Goal: Task Accomplishment & Management: Complete application form

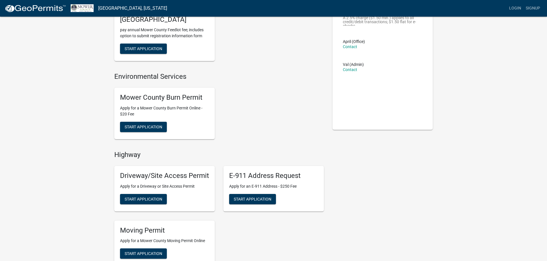
scroll to position [57, 0]
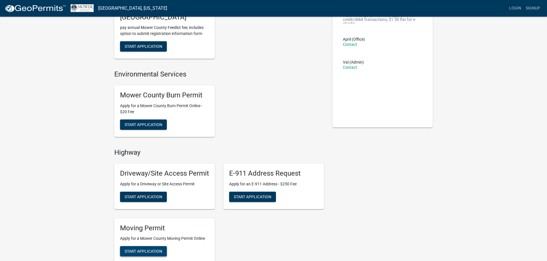
click at [135, 248] on button "Start Application" at bounding box center [143, 252] width 47 height 10
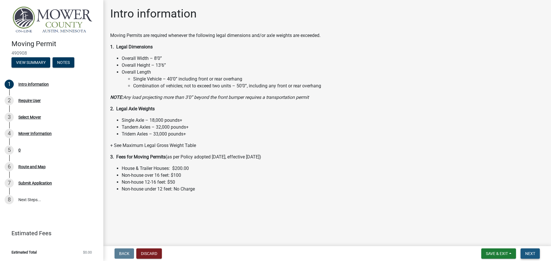
click at [530, 259] on button "Next" at bounding box center [530, 254] width 19 height 10
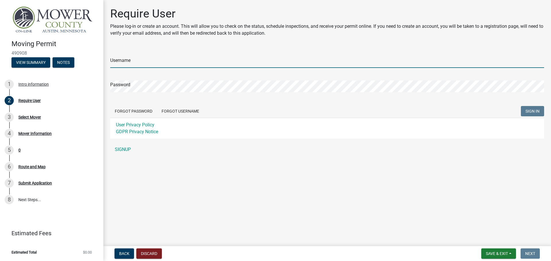
type input "[EMAIL_ADDRESS][DOMAIN_NAME]"
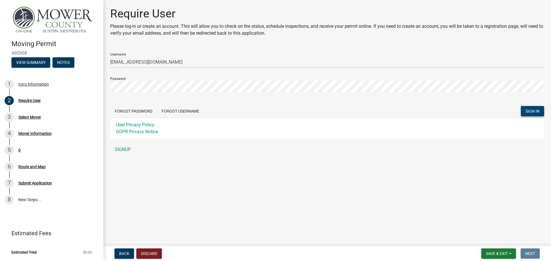
click at [538, 110] on span "SIGN IN" at bounding box center [532, 111] width 14 height 5
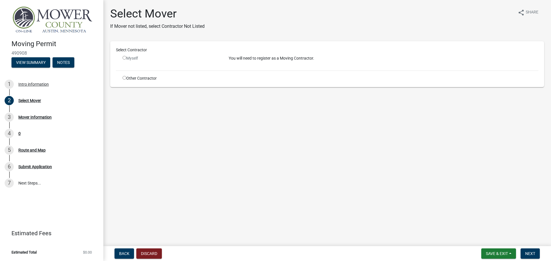
click at [132, 61] on div "Myself" at bounding box center [172, 58] width 98 height 6
click at [125, 60] on div "Myself" at bounding box center [172, 58] width 98 height 6
click at [126, 58] on input "radio" at bounding box center [125, 58] width 4 height 4
click at [124, 58] on input "radio" at bounding box center [125, 58] width 4 height 4
radio input "false"
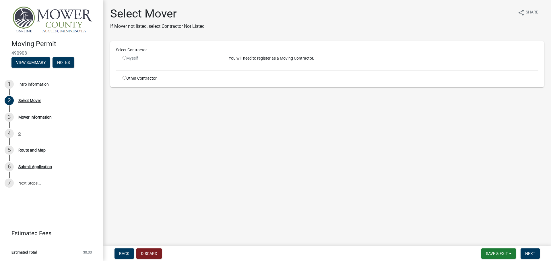
click at [249, 60] on p "You will need to register as a Moving Contractor." at bounding box center [384, 58] width 310 height 6
click at [123, 78] on input "radio" at bounding box center [125, 78] width 4 height 4
radio input "true"
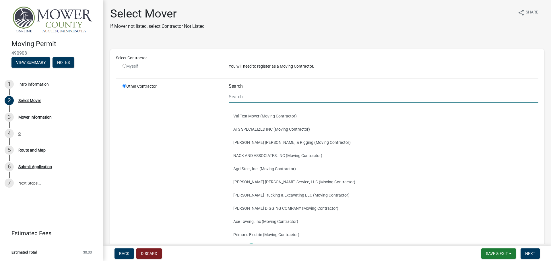
click at [257, 94] on input "Search" at bounding box center [384, 97] width 310 height 12
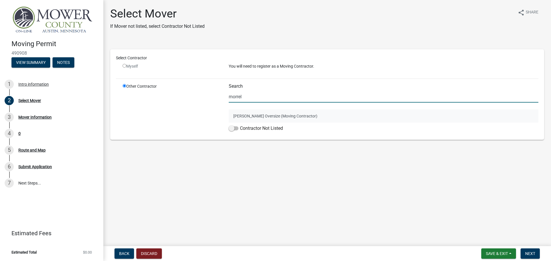
type input "morrel"
click at [249, 117] on button "Morrell Oversize (Moving Contractor)" at bounding box center [384, 116] width 310 height 13
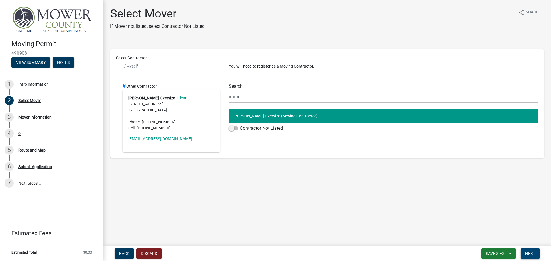
click at [531, 254] on span "Next" at bounding box center [530, 254] width 10 height 5
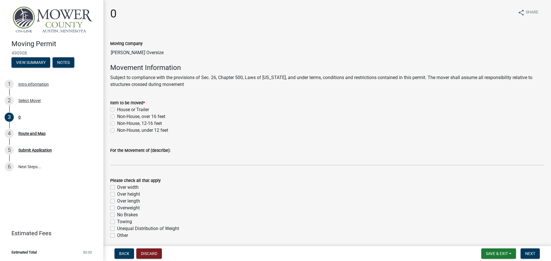
click at [117, 131] on label "Non-House, under 12 feet" at bounding box center [142, 130] width 51 height 7
click at [117, 131] on input "Non-House, under 12 feet" at bounding box center [119, 129] width 4 height 4
radio input "true"
click at [117, 189] on label "Over width" at bounding box center [128, 187] width 22 height 7
click at [117, 188] on input "Over width" at bounding box center [119, 186] width 4 height 4
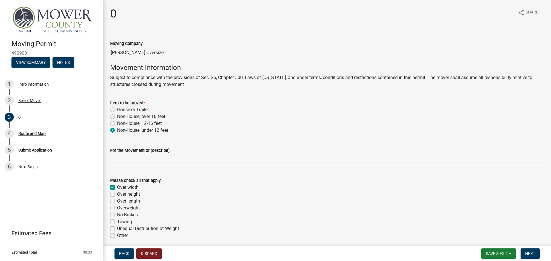
checkbox input "true"
checkbox input "false"
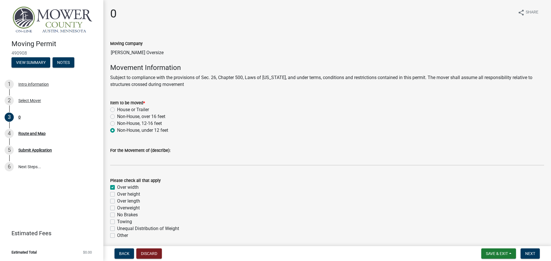
checkbox input "false"
click at [117, 197] on label "Over height" at bounding box center [128, 194] width 23 height 7
click at [117, 195] on input "Over height" at bounding box center [119, 193] width 4 height 4
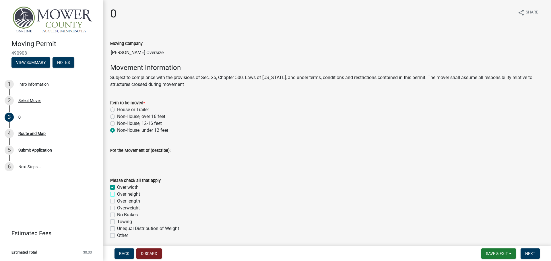
checkbox input "true"
checkbox input "false"
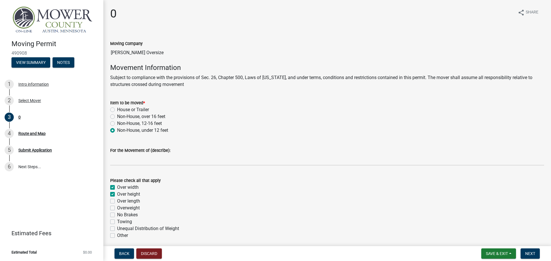
checkbox input "false"
click at [117, 202] on label "Over length" at bounding box center [128, 201] width 23 height 7
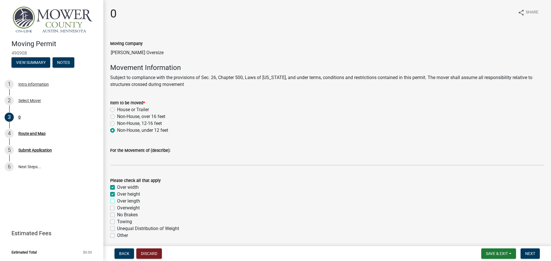
click at [117, 202] on input "Over length" at bounding box center [119, 200] width 4 height 4
checkbox input "true"
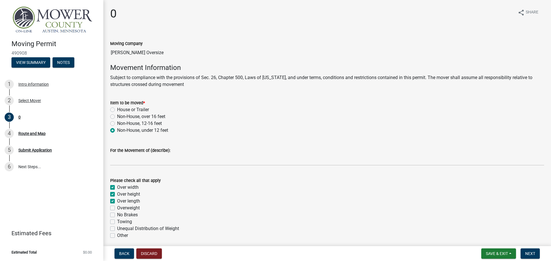
checkbox input "false"
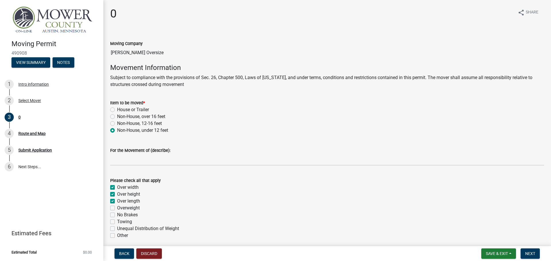
click at [117, 209] on label "Overweight" at bounding box center [128, 208] width 23 height 7
click at [117, 209] on input "Overweight" at bounding box center [119, 207] width 4 height 4
checkbox input "true"
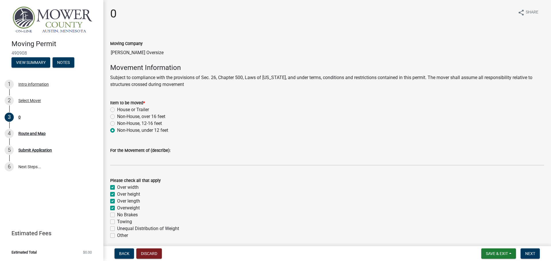
checkbox input "true"
checkbox input "false"
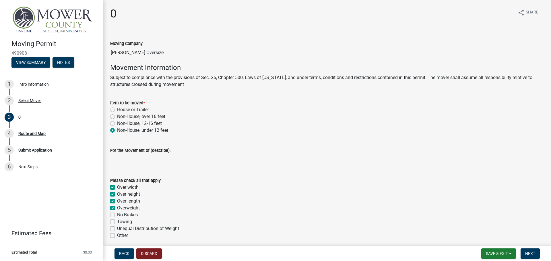
checkbox input "false"
click at [529, 254] on span "Next" at bounding box center [530, 254] width 10 height 5
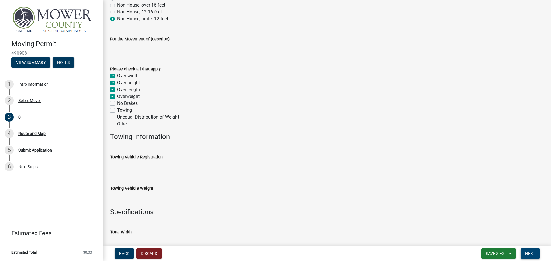
scroll to position [115, 0]
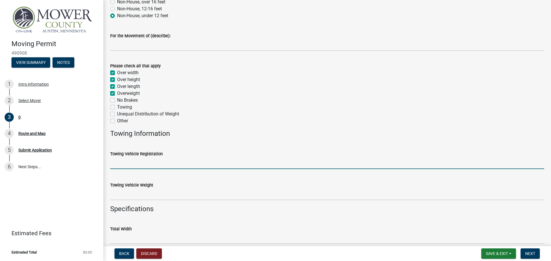
click at [167, 158] on input "Towing Vehicle Registration" at bounding box center [327, 164] width 434 height 12
type input "PZA0345"
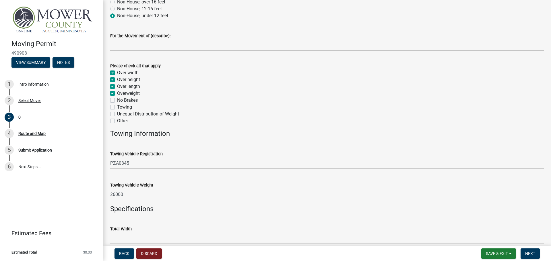
type input "26000"
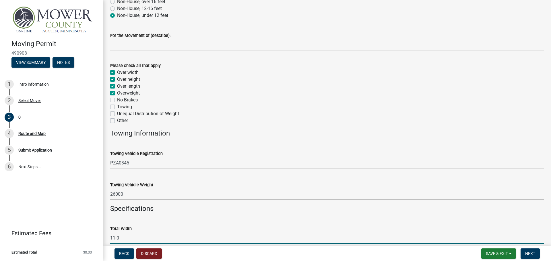
scroll to position [263, 0]
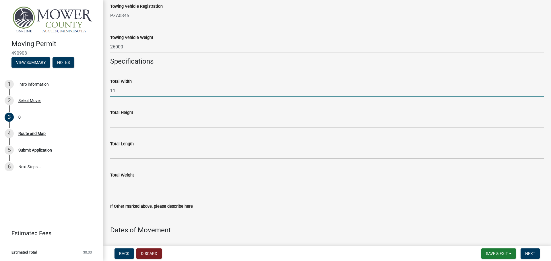
type input "11"
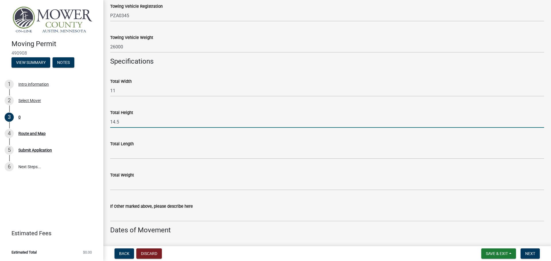
type input "14.5"
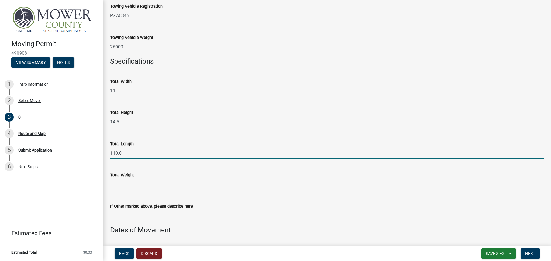
type input "110.0"
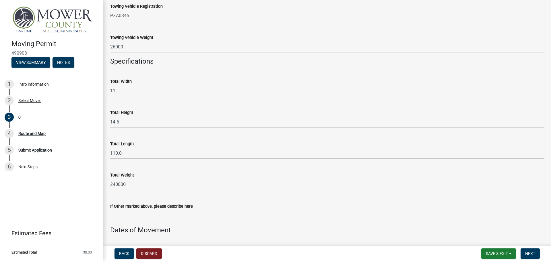
type input "240000"
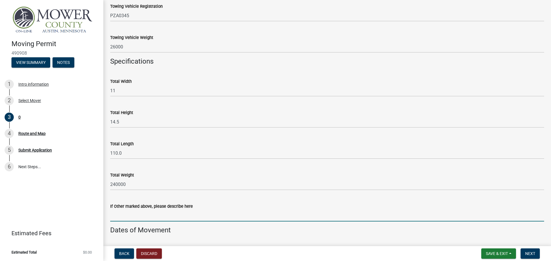
select select "10"
select select "2025"
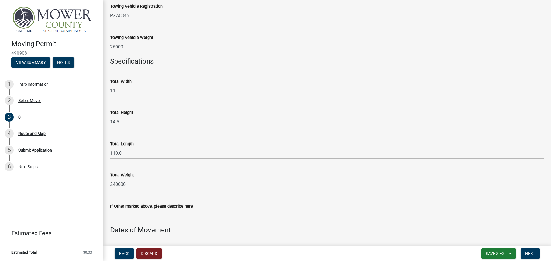
scroll to position [412, 0]
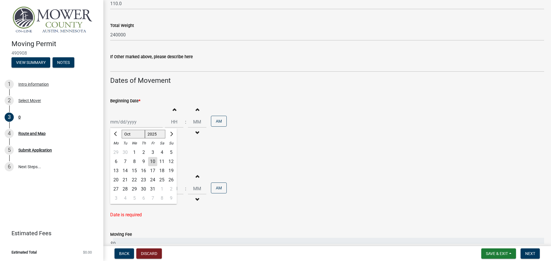
click at [115, 170] on div "13" at bounding box center [115, 170] width 9 height 9
type input "10/13/2025"
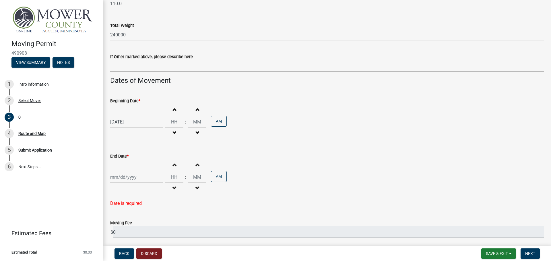
click at [173, 131] on button "Decrement hours" at bounding box center [174, 133] width 12 height 10
type input "11"
type input "00"
click at [170, 135] on button "Decrement hours" at bounding box center [174, 133] width 12 height 10
click at [173, 135] on span "button" at bounding box center [174, 133] width 3 height 5
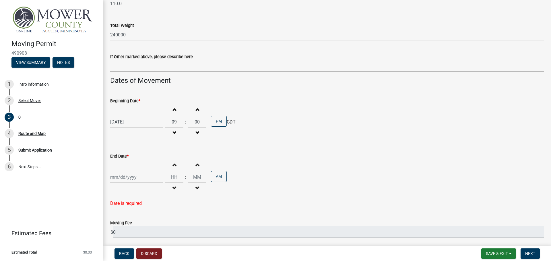
click at [173, 135] on span "button" at bounding box center [174, 133] width 3 height 5
click at [173, 132] on span "button" at bounding box center [174, 133] width 3 height 5
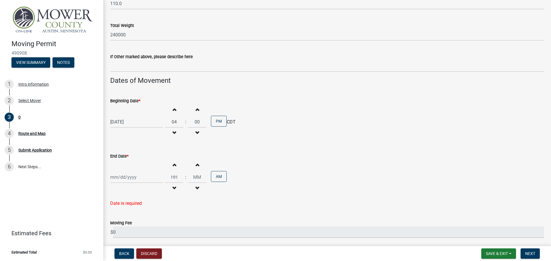
click at [173, 132] on span "button" at bounding box center [174, 133] width 3 height 5
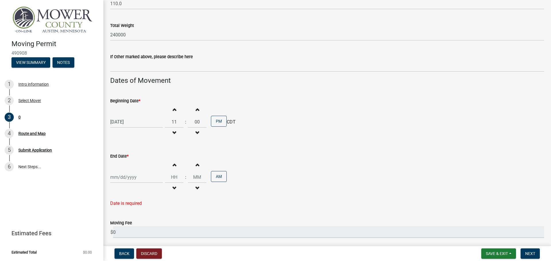
click at [173, 132] on span "button" at bounding box center [174, 133] width 3 height 5
click at [173, 133] on span "button" at bounding box center [174, 133] width 3 height 5
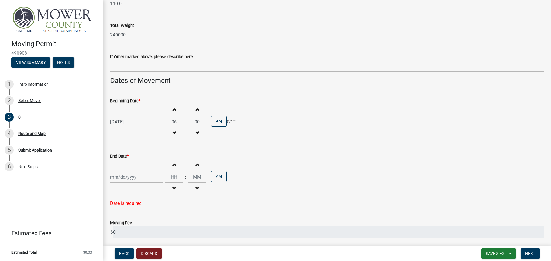
click at [173, 110] on span "button" at bounding box center [174, 109] width 3 height 5
type input "08"
click at [146, 174] on div at bounding box center [136, 178] width 53 height 12
select select "10"
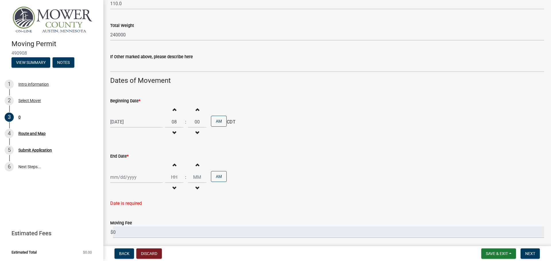
select select "2025"
click at [127, 139] on div "14" at bounding box center [125, 137] width 9 height 9
type input "10/14/2025"
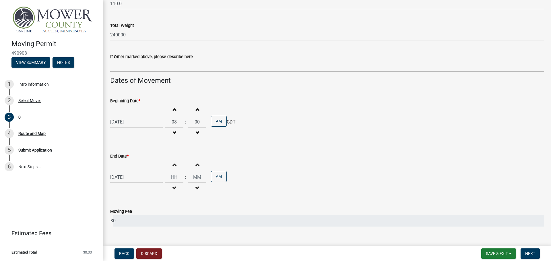
click at [174, 165] on button "Increment hours" at bounding box center [174, 165] width 12 height 10
type input "01"
type input "00"
click at [175, 190] on button "Decrement hours" at bounding box center [174, 188] width 12 height 10
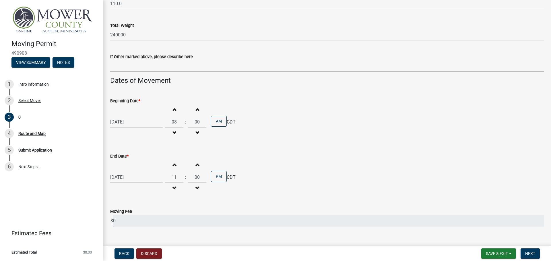
click at [175, 190] on button "Decrement hours" at bounding box center [174, 188] width 12 height 10
click at [174, 190] on button "Decrement hours" at bounding box center [174, 188] width 12 height 10
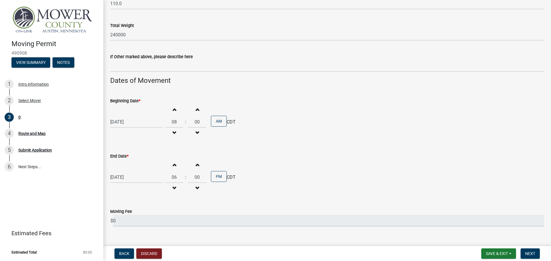
click at [174, 190] on button "Decrement hours" at bounding box center [174, 188] width 12 height 10
type input "05"
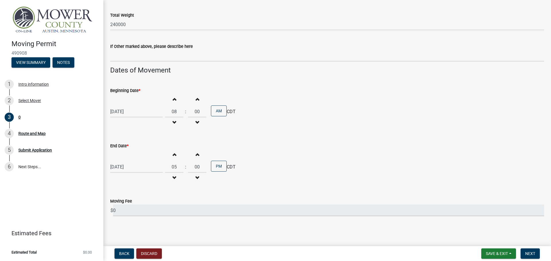
click at [267, 174] on div "10/14/2025 Increment hours 05 Decrement hours : Increment minutes 00 Decrement …" at bounding box center [327, 167] width 434 height 35
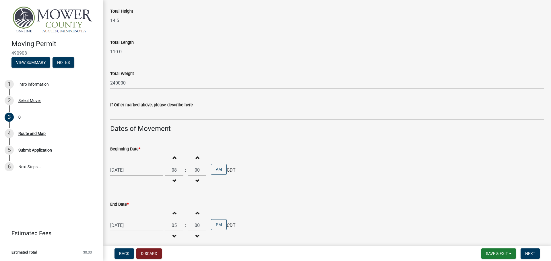
scroll to position [423, 0]
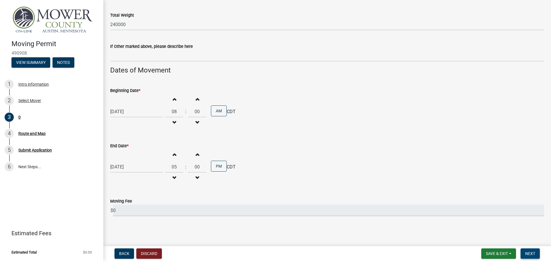
click at [530, 252] on span "Next" at bounding box center [530, 254] width 10 height 5
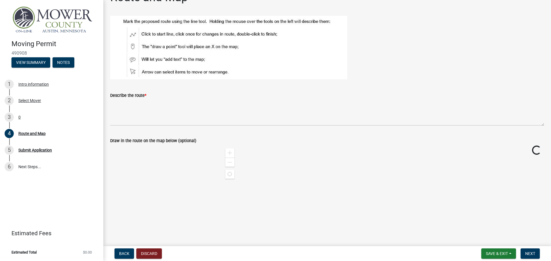
scroll to position [0, 0]
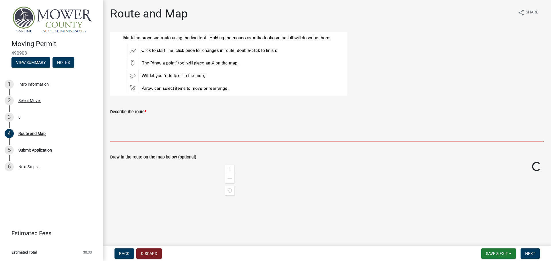
click at [140, 124] on textarea "Describe the route *" at bounding box center [327, 128] width 434 height 27
click at [149, 116] on textarea "Describe the route *" at bounding box center [327, 128] width 434 height 27
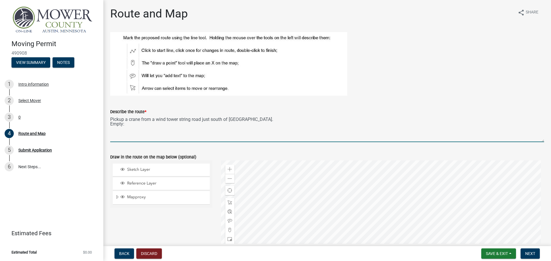
click at [153, 129] on textarea "Pickup a crane from a wind tower string road just south of 310th St on 630th Av…" at bounding box center [327, 128] width 434 height 27
click at [204, 125] on textarea "Pickup a crane from a wind tower string road just south of 310th St on 630th Av…" at bounding box center [327, 128] width 434 height 27
type textarea "Pickup a crane from a wind tower string road just south of [GEOGRAPHIC_DATA]. E…"
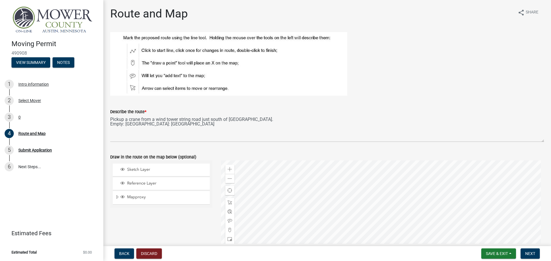
click at [329, 161] on div at bounding box center [382, 232] width 323 height 143
click at [304, 241] on div at bounding box center [382, 232] width 323 height 143
click at [298, 189] on div at bounding box center [382, 232] width 323 height 143
click at [282, 194] on div at bounding box center [382, 232] width 323 height 143
click at [125, 168] on span "Layer List" at bounding box center [122, 170] width 6 height 6
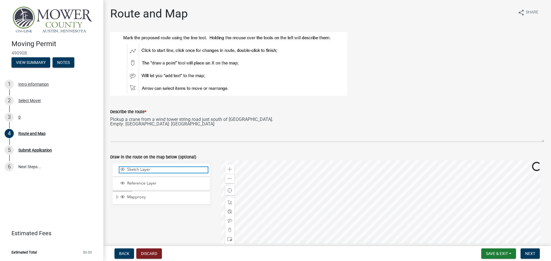
click at [162, 172] on span "Sketch Layer" at bounding box center [167, 169] width 82 height 5
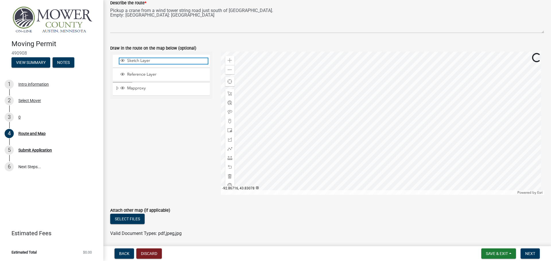
scroll to position [143, 0]
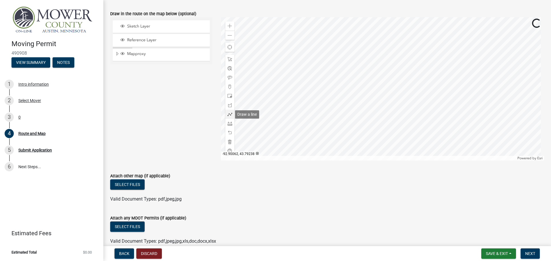
click at [229, 114] on span at bounding box center [230, 114] width 5 height 5
click at [275, 47] on div at bounding box center [382, 88] width 323 height 143
click at [307, 47] on div at bounding box center [382, 88] width 323 height 143
click at [307, 77] on div at bounding box center [382, 88] width 323 height 143
click at [402, 79] on div at bounding box center [382, 88] width 323 height 143
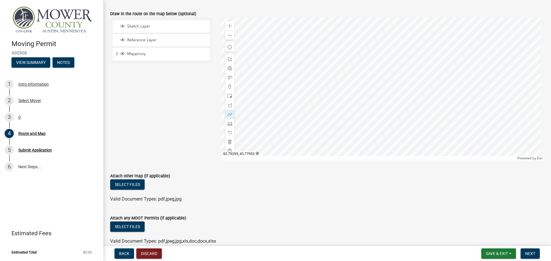
click at [407, 96] on div at bounding box center [382, 88] width 323 height 143
click at [411, 79] on div at bounding box center [382, 88] width 323 height 143
click at [410, 53] on div at bounding box center [382, 88] width 323 height 143
click at [421, 135] on div at bounding box center [382, 88] width 323 height 143
click at [416, 143] on div at bounding box center [382, 88] width 323 height 143
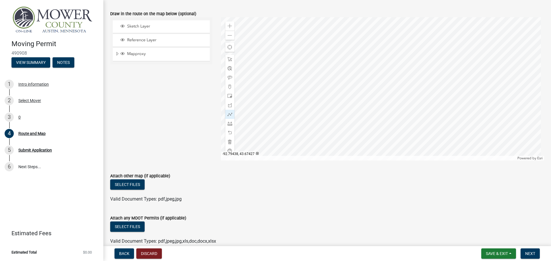
click at [384, 141] on div at bounding box center [382, 88] width 323 height 143
click at [384, 148] on div at bounding box center [382, 88] width 323 height 143
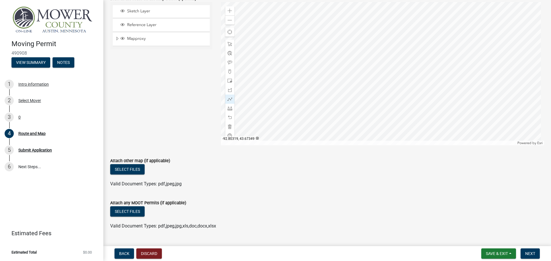
scroll to position [172, 0]
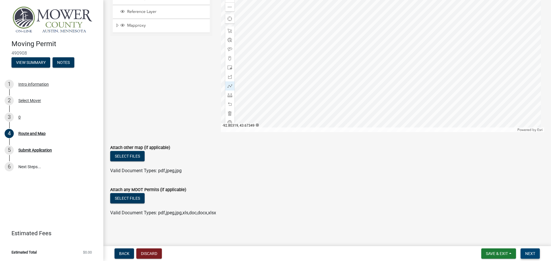
click at [528, 254] on span "Next" at bounding box center [530, 254] width 10 height 5
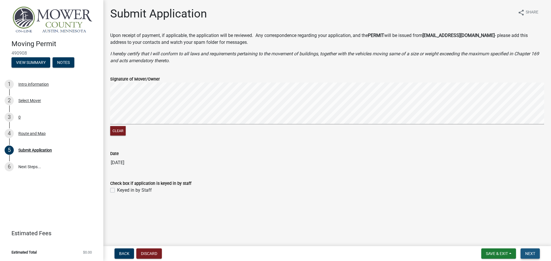
click at [536, 256] on button "Next" at bounding box center [530, 254] width 19 height 10
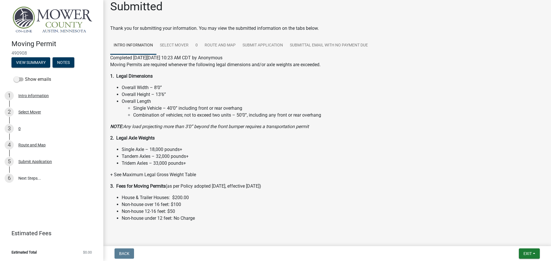
scroll to position [19, 0]
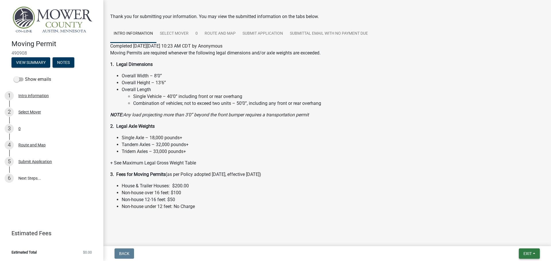
click at [531, 252] on span "Exit" at bounding box center [527, 254] width 8 height 5
click at [515, 239] on button "Save & Exit" at bounding box center [517, 239] width 46 height 14
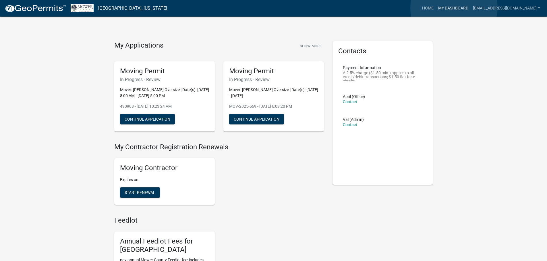
click at [454, 8] on link "My Dashboard" at bounding box center [453, 8] width 35 height 11
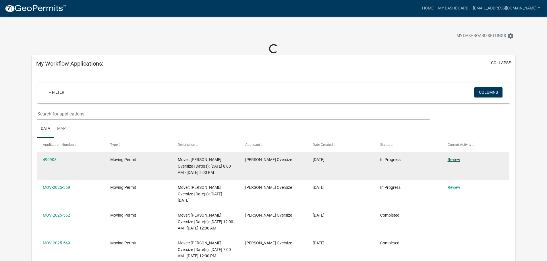
click at [454, 161] on link "Review" at bounding box center [453, 160] width 13 height 5
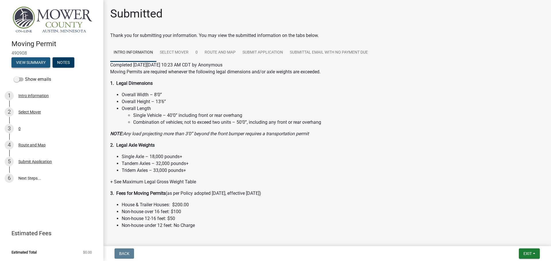
click at [38, 65] on button "View Summary" at bounding box center [30, 62] width 39 height 10
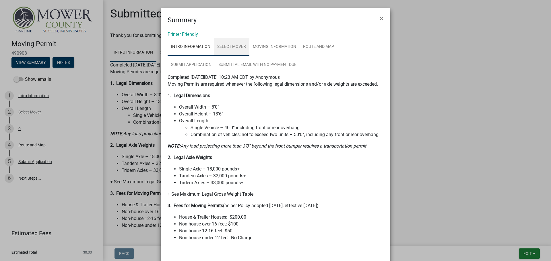
click at [234, 45] on link "Select Mover" at bounding box center [232, 47] width 36 height 18
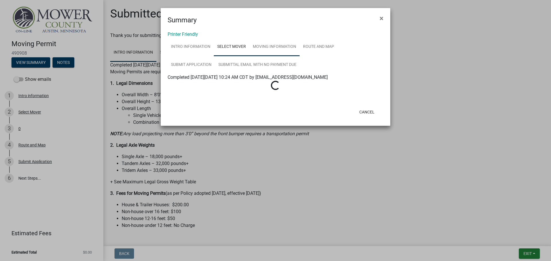
click at [277, 46] on link "Moving Information" at bounding box center [274, 47] width 50 height 18
click at [314, 47] on link "Route and Map" at bounding box center [319, 47] width 38 height 18
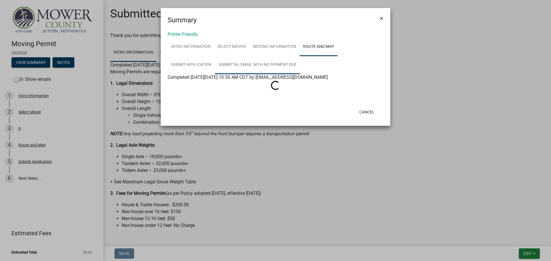
click at [266, 65] on link "Submittal Email with no payment due" at bounding box center [257, 65] width 85 height 18
click at [193, 64] on link "Submit Application" at bounding box center [191, 65] width 47 height 18
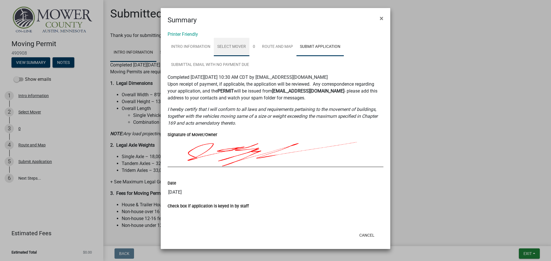
click at [238, 47] on link "Select Mover" at bounding box center [232, 47] width 36 height 18
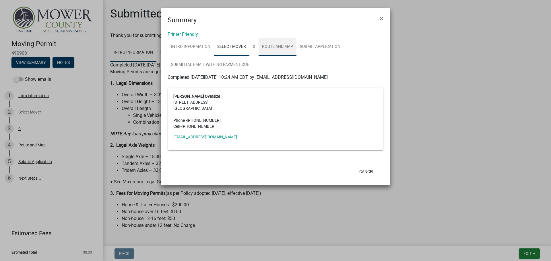
click at [262, 49] on link "Route and Map" at bounding box center [278, 47] width 38 height 18
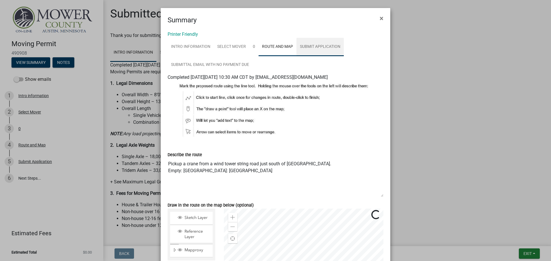
click at [329, 48] on link "Submit Application" at bounding box center [319, 47] width 47 height 18
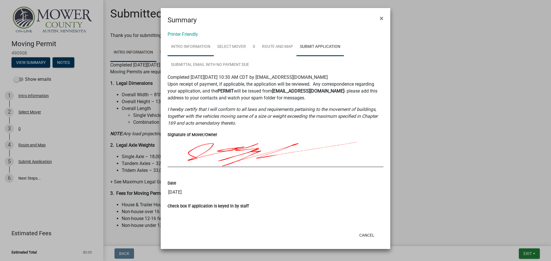
click at [193, 44] on link "Intro information" at bounding box center [191, 47] width 46 height 18
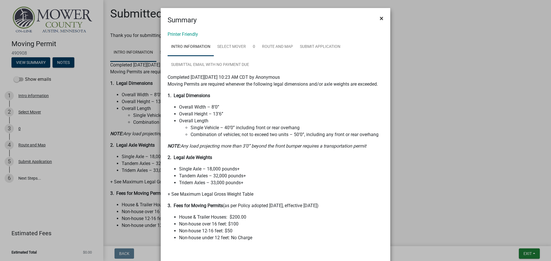
click at [383, 16] on button "×" at bounding box center [381, 18] width 13 height 16
